Goal: Task Accomplishment & Management: Manage account settings

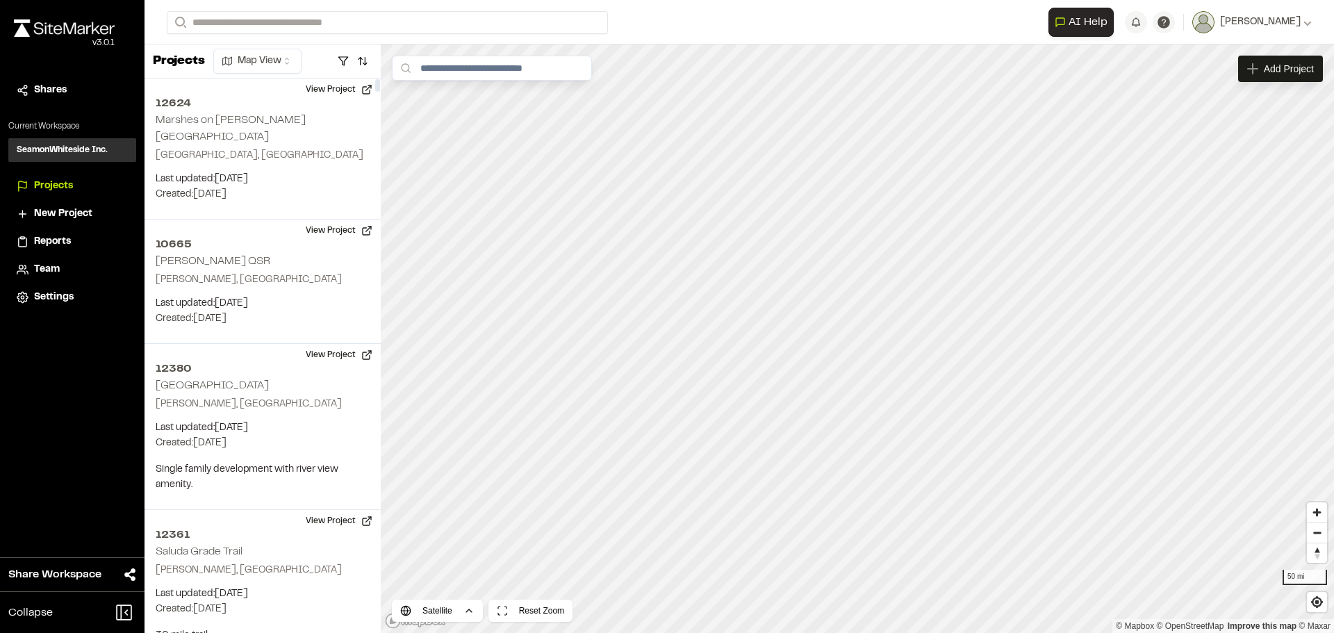
click at [45, 263] on span "Team" at bounding box center [47, 269] width 26 height 15
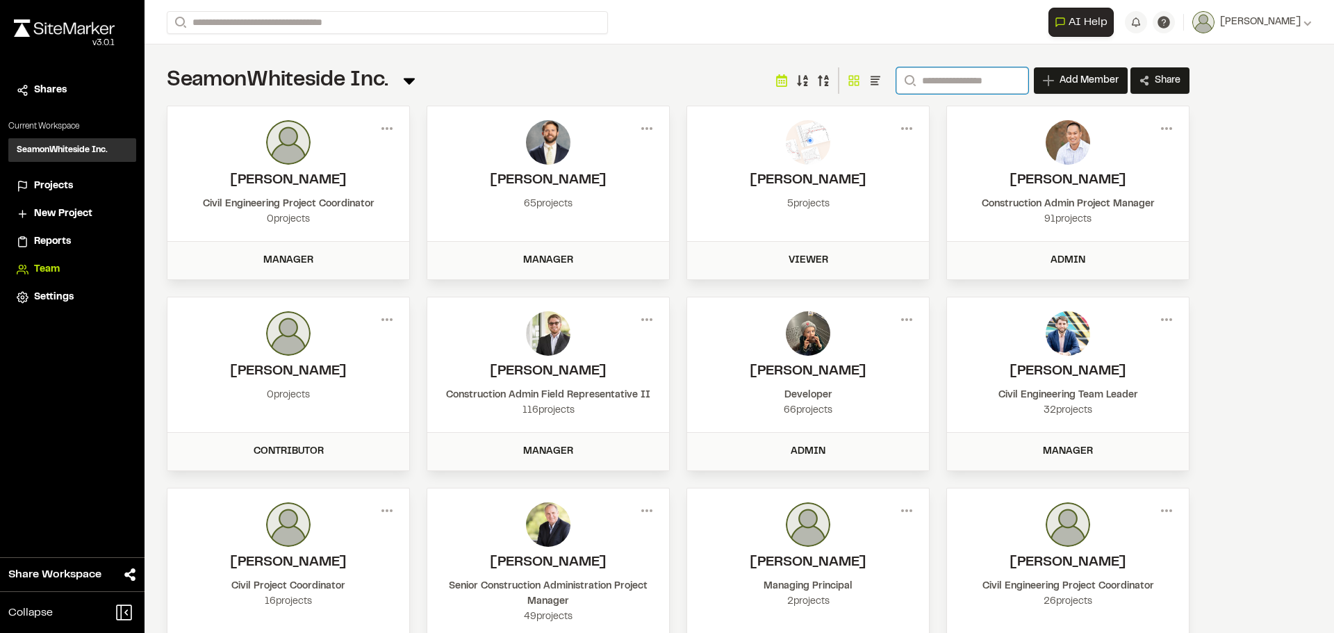
click at [946, 80] on input "Search" at bounding box center [962, 80] width 132 height 26
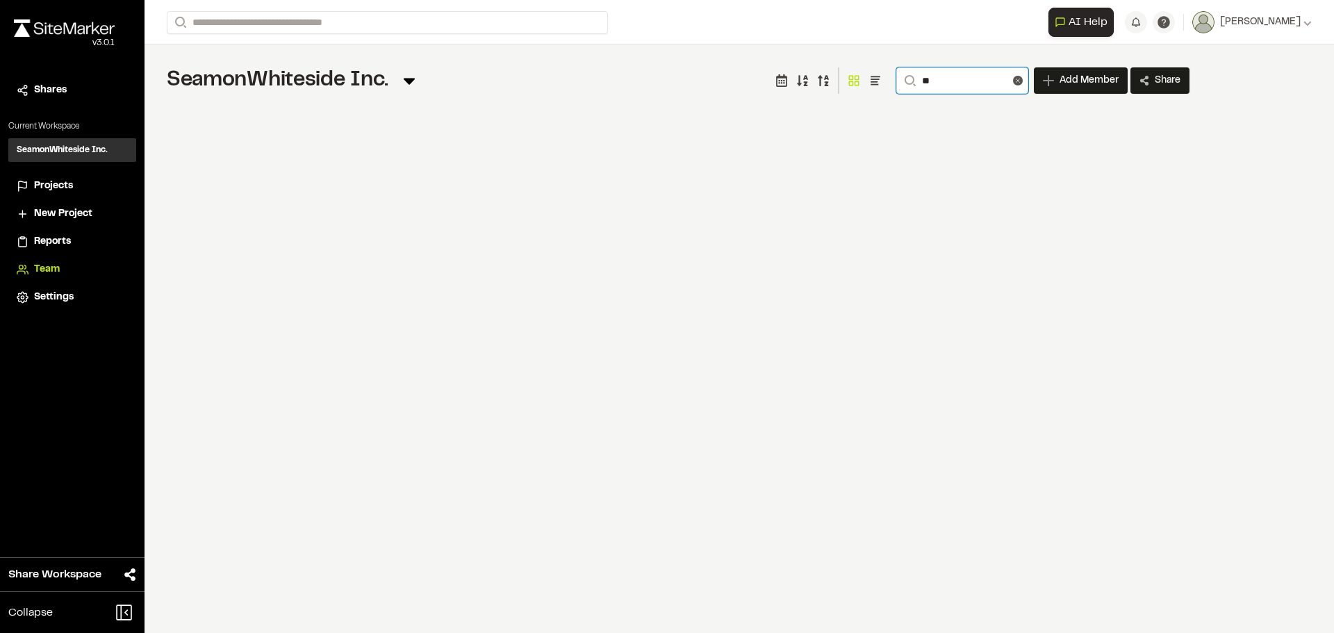
type input "*"
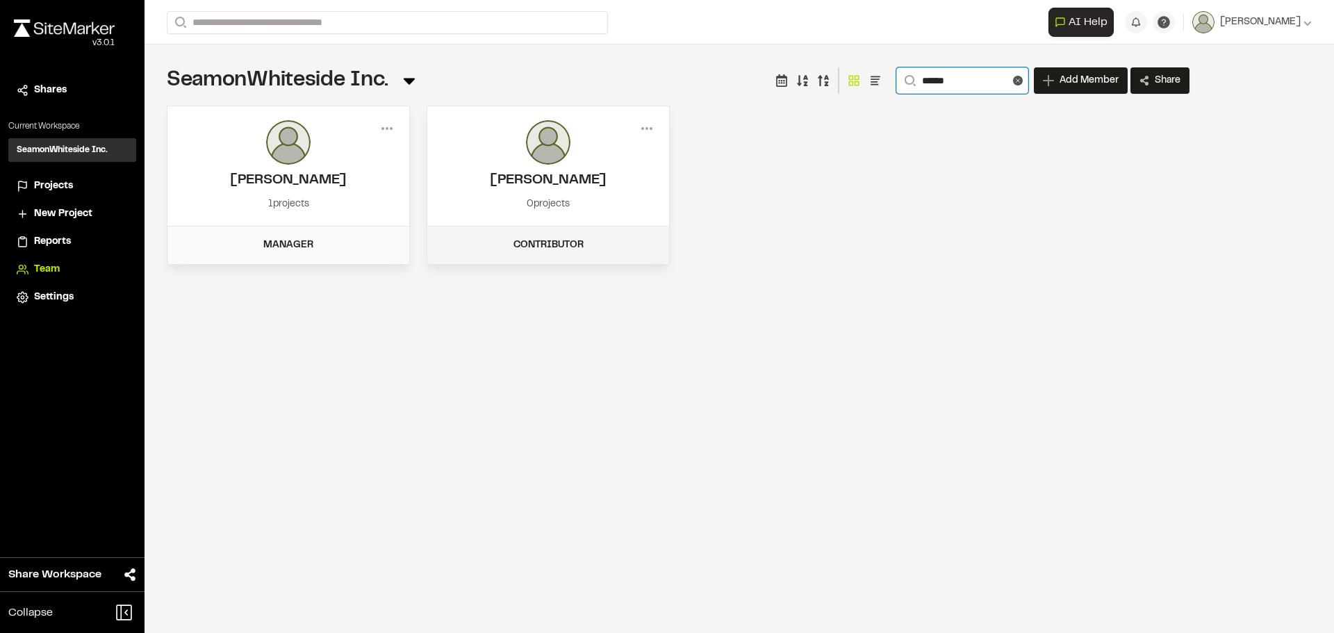
type input "******"
click at [557, 248] on div "Contributor" at bounding box center [548, 245] width 225 height 15
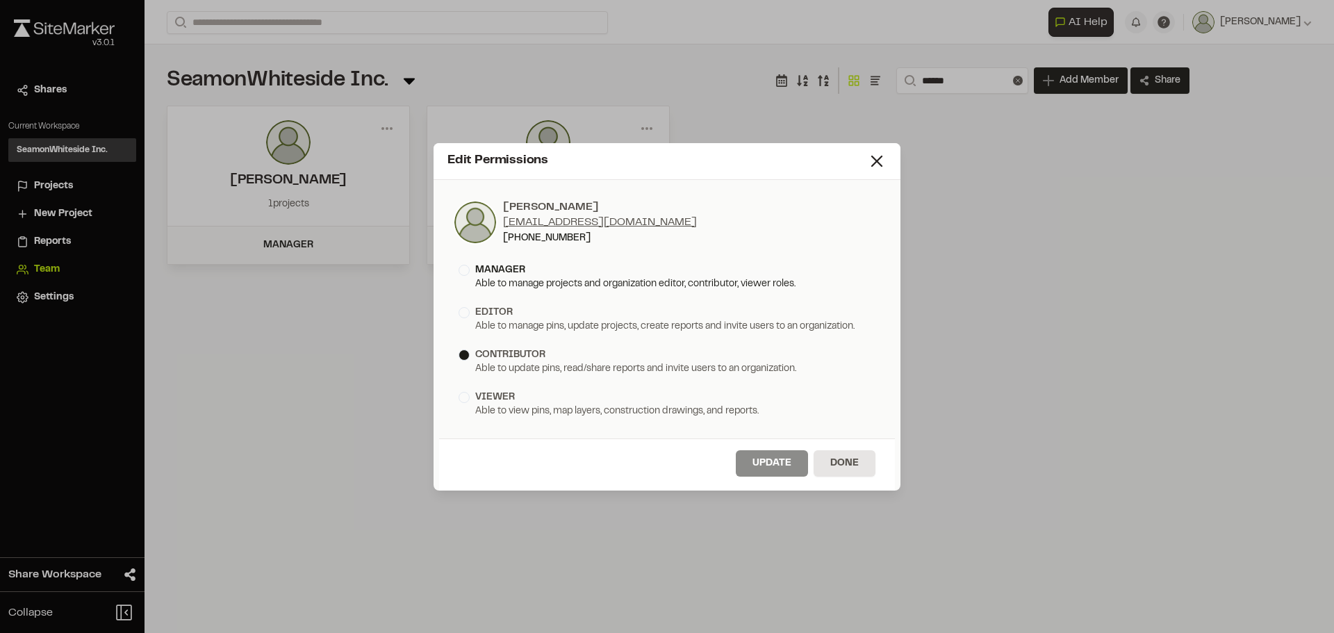
click at [468, 273] on div at bounding box center [464, 270] width 11 height 11
click at [770, 465] on button "Update" at bounding box center [772, 463] width 72 height 26
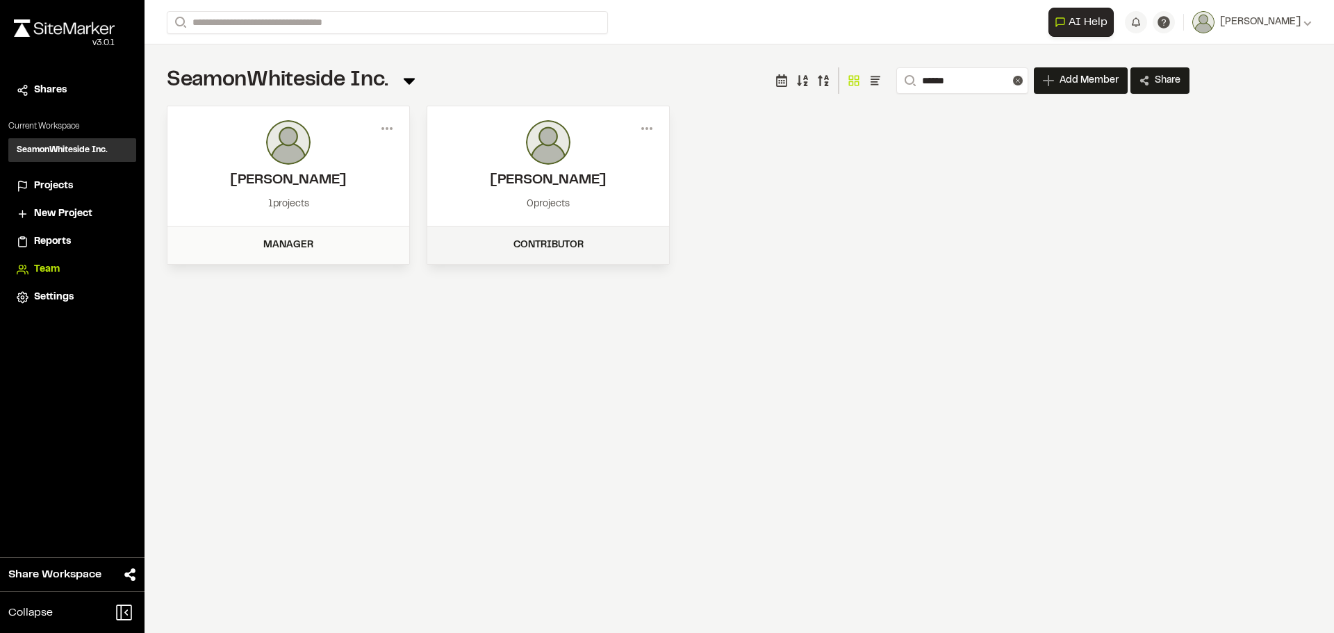
click at [538, 239] on div "Contributor" at bounding box center [548, 245] width 225 height 15
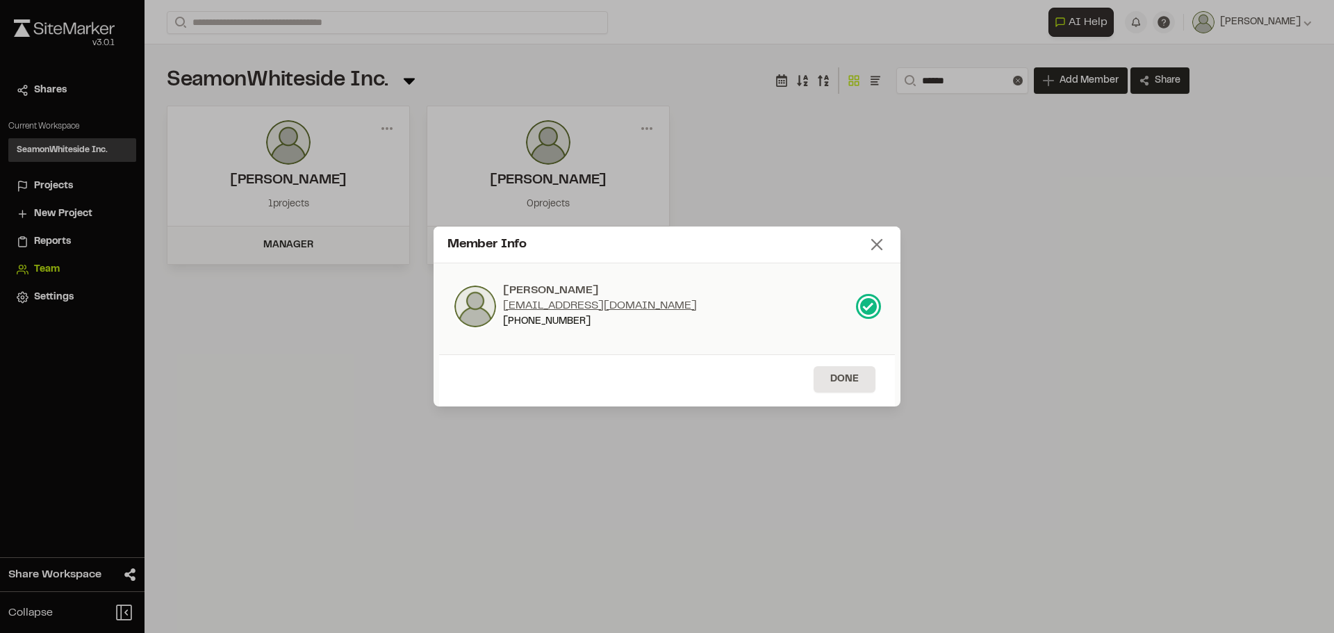
drag, startPoint x: 873, startPoint y: 257, endPoint x: 877, endPoint y: 248, distance: 9.7
click at [874, 255] on div "Member Info" at bounding box center [667, 245] width 467 height 37
click at [877, 247] on icon at bounding box center [876, 244] width 19 height 19
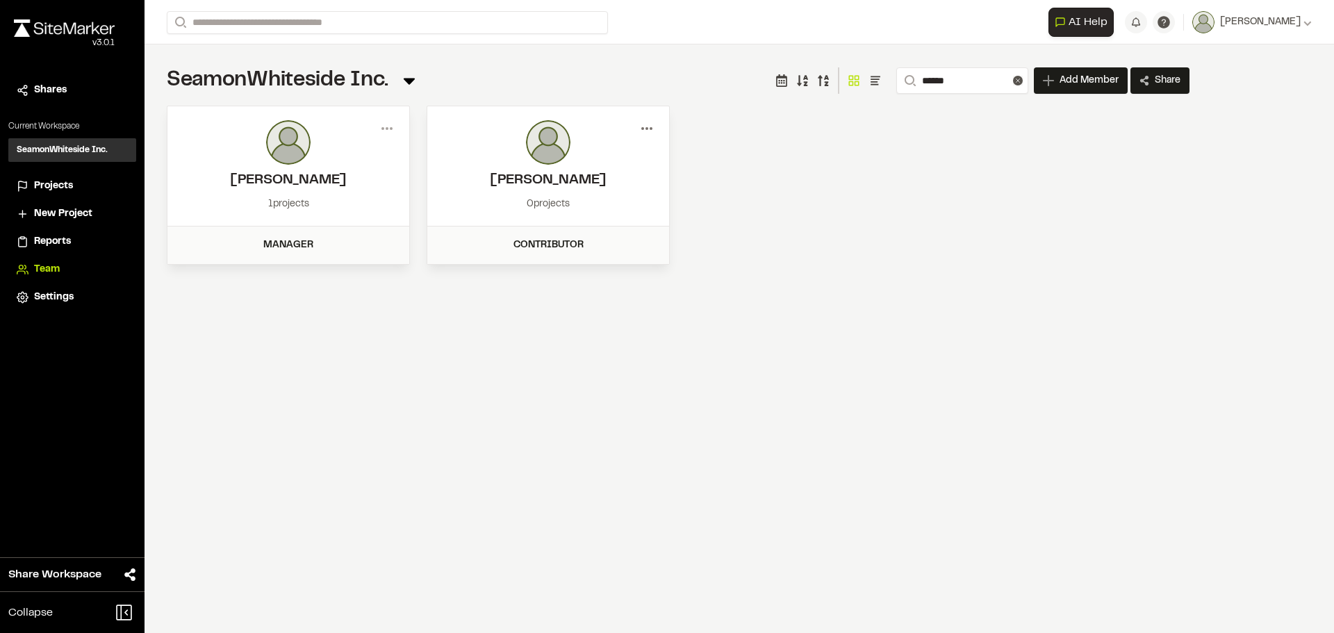
click at [647, 137] on icon at bounding box center [647, 128] width 22 height 22
click at [602, 126] on div at bounding box center [548, 142] width 214 height 44
click at [566, 177] on h2 "[PERSON_NAME]" at bounding box center [548, 180] width 214 height 21
click at [525, 246] on div "Contributor" at bounding box center [548, 245] width 225 height 15
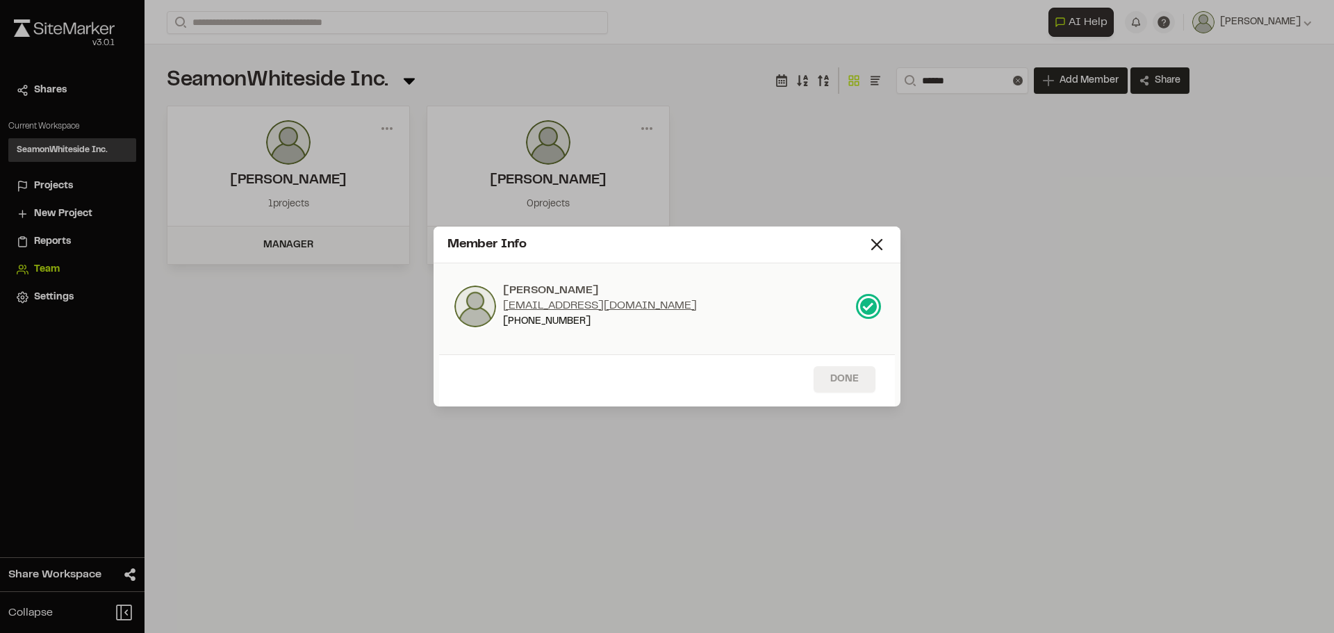
click at [851, 377] on button "Done" at bounding box center [845, 379] width 62 height 26
